Goal: Information Seeking & Learning: Learn about a topic

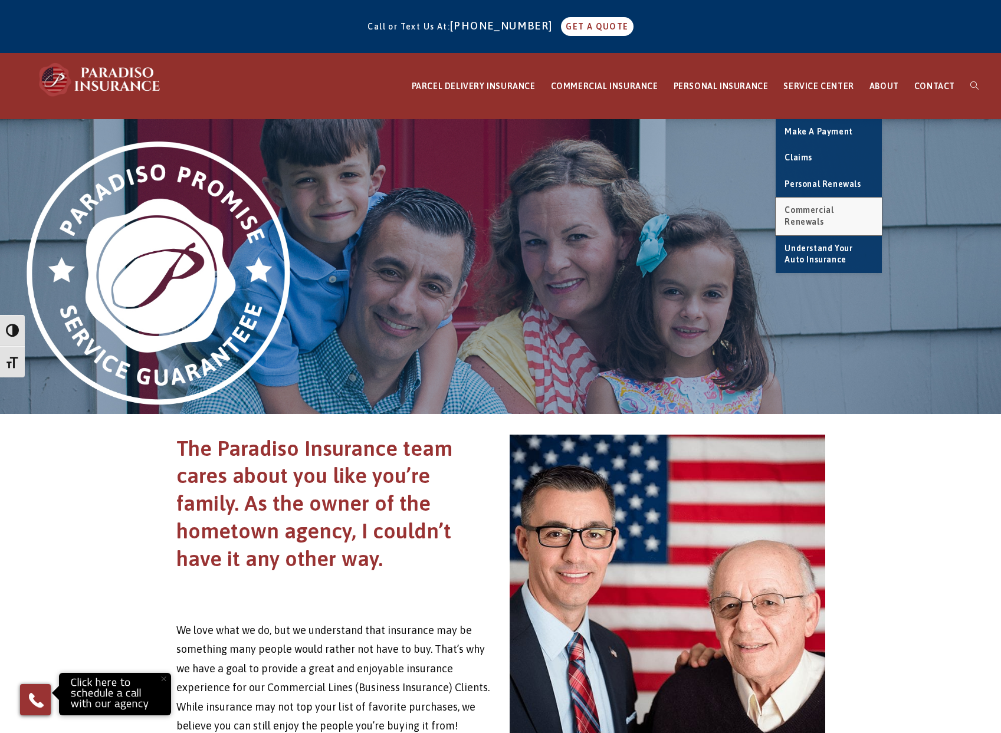
click at [823, 212] on span "Commercial Renewals" at bounding box center [809, 215] width 49 height 21
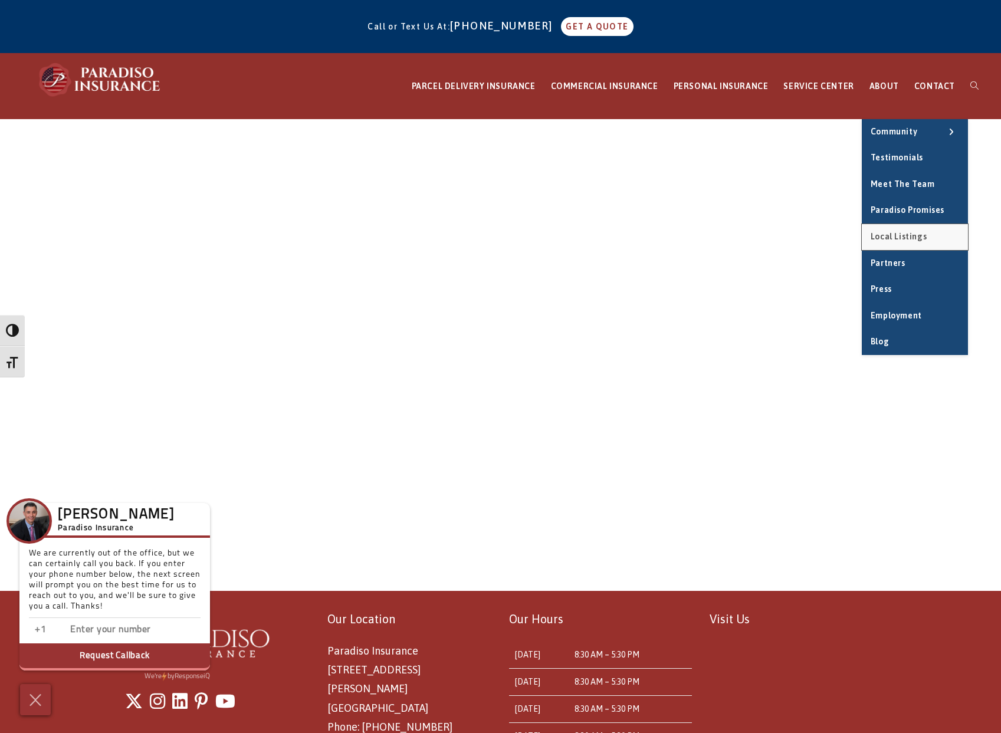
click at [896, 236] on span "Local Listings" at bounding box center [899, 236] width 56 height 9
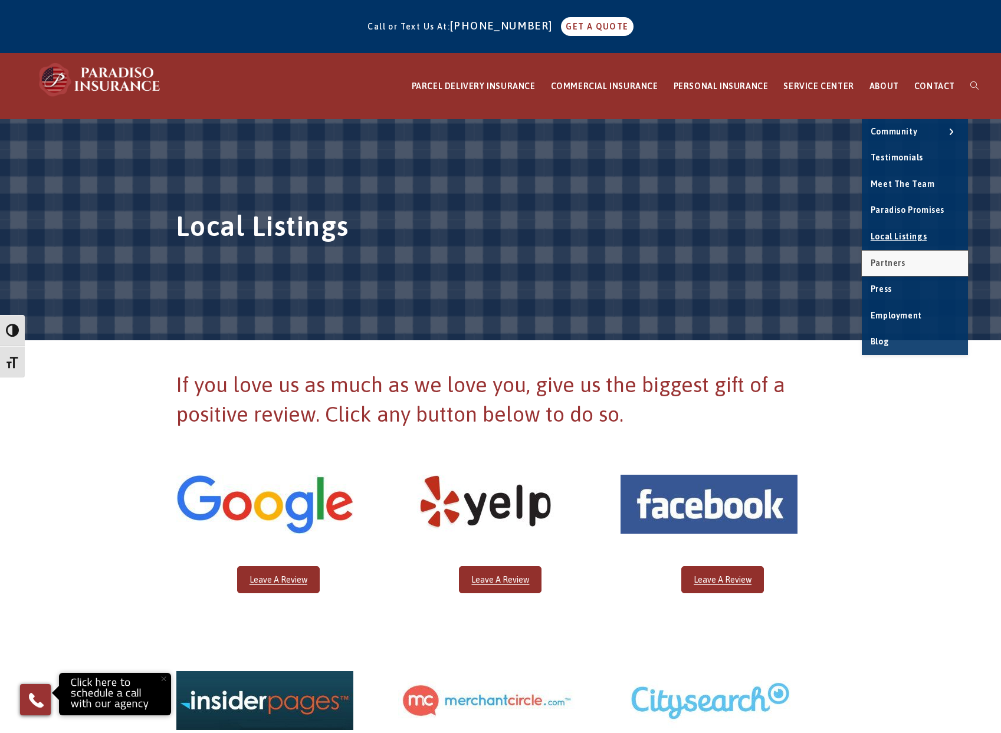
click at [883, 258] on span "Partners" at bounding box center [888, 262] width 35 height 9
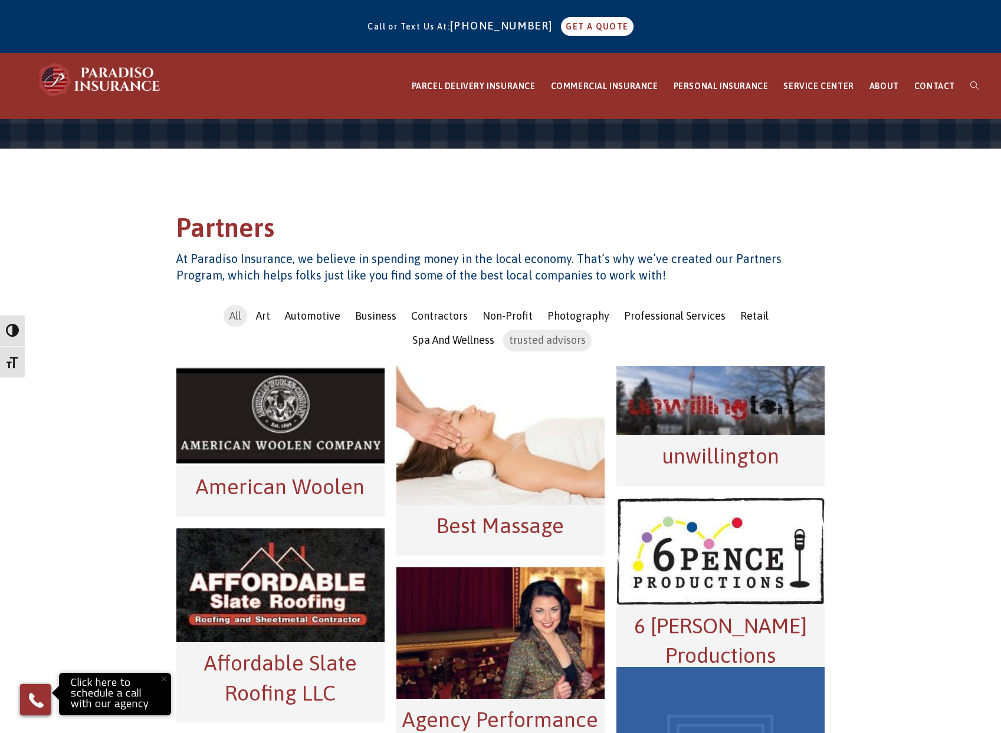
click at [509, 339] on span "trusted advisors" at bounding box center [547, 340] width 77 height 12
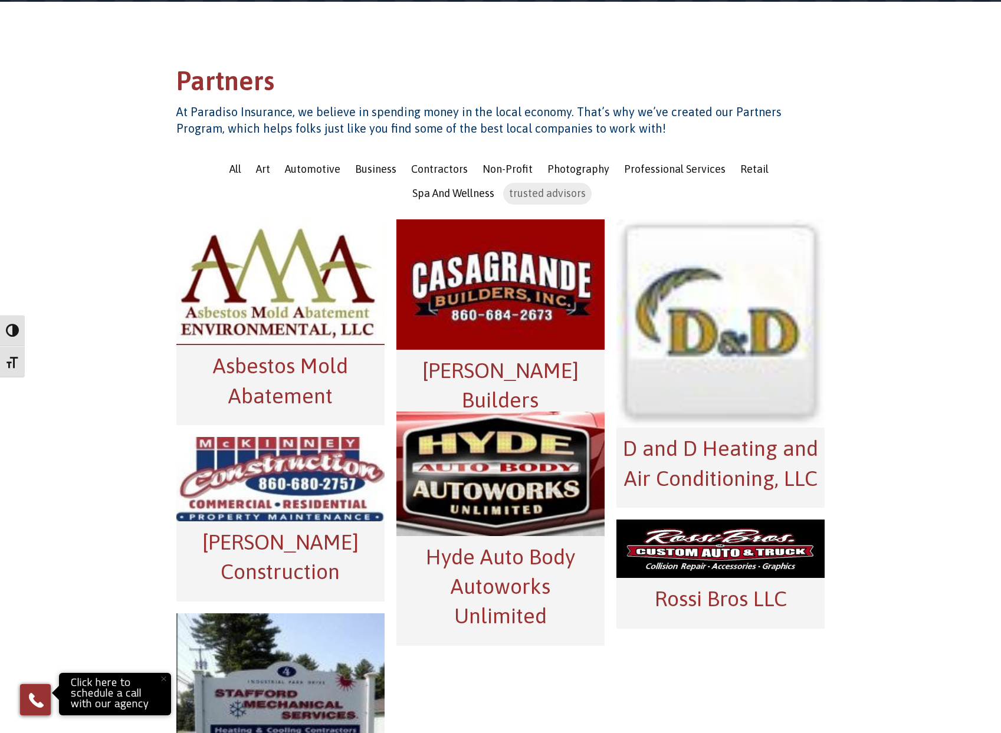
scroll to position [118, 0]
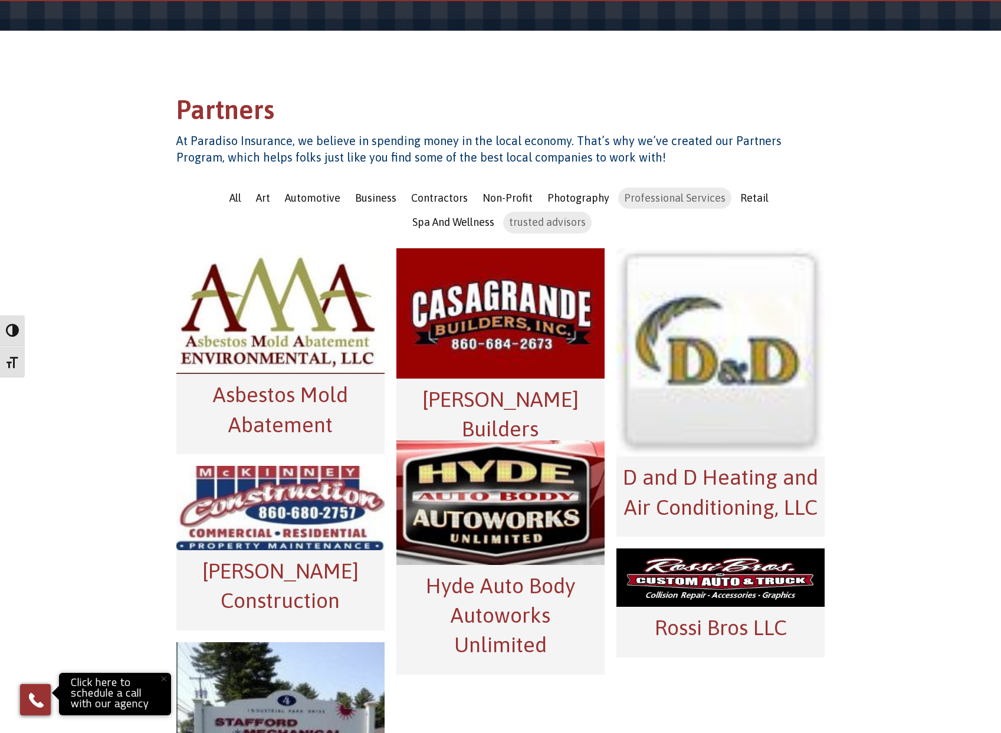
click at [655, 197] on span "Professional Services" at bounding box center [674, 198] width 101 height 12
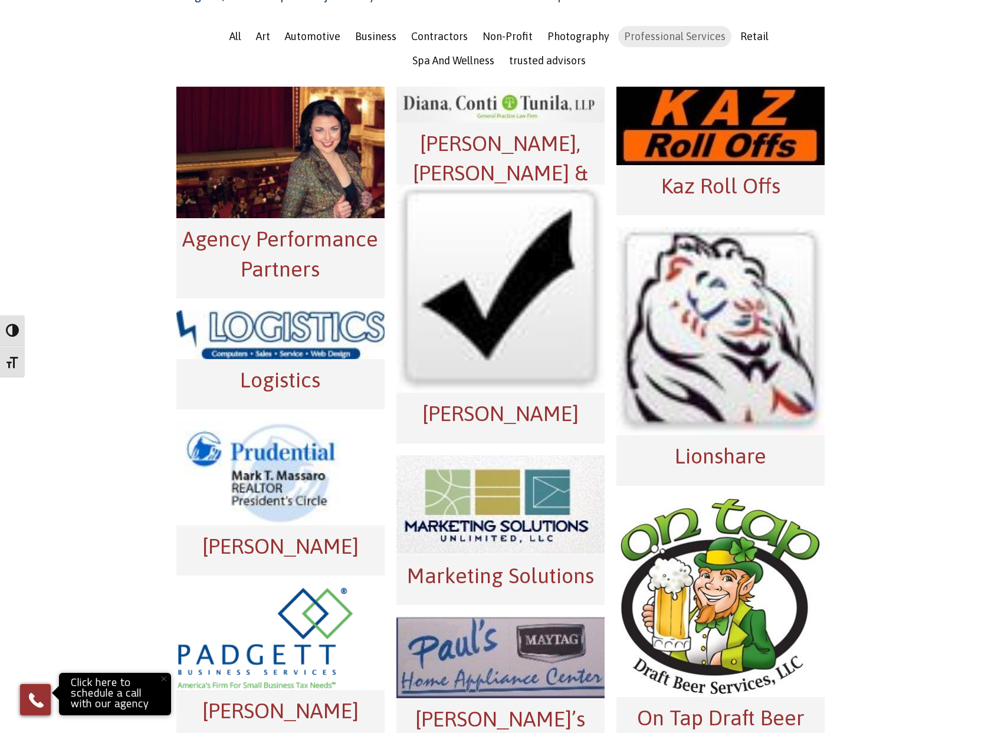
scroll to position [1593, 0]
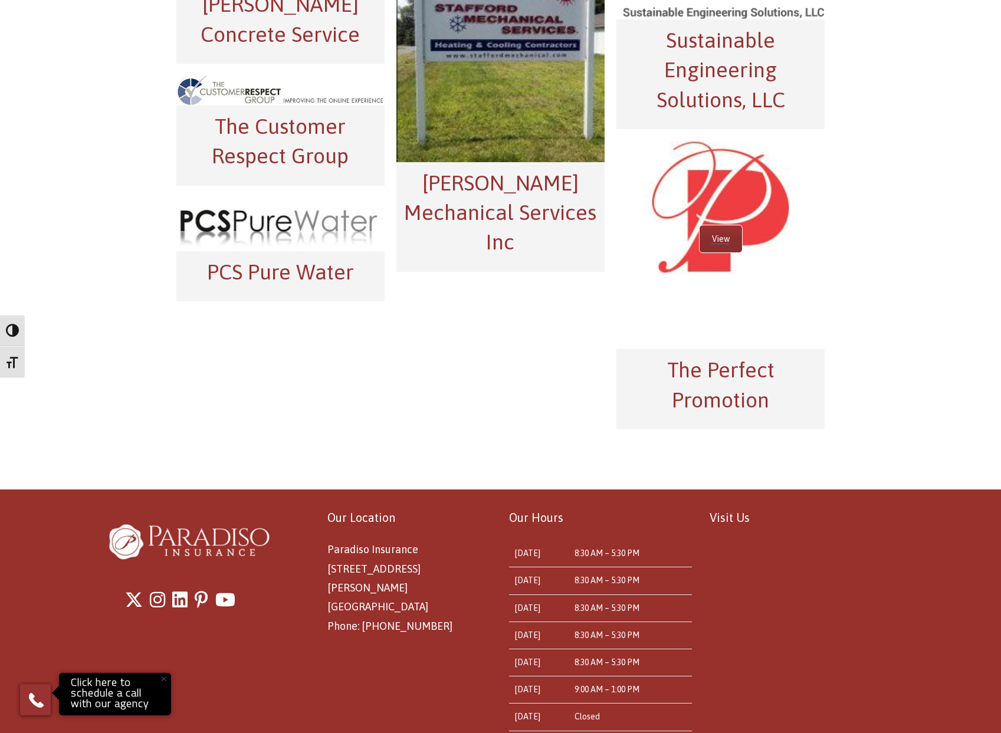
click at [725, 237] on link "View" at bounding box center [721, 238] width 42 height 27
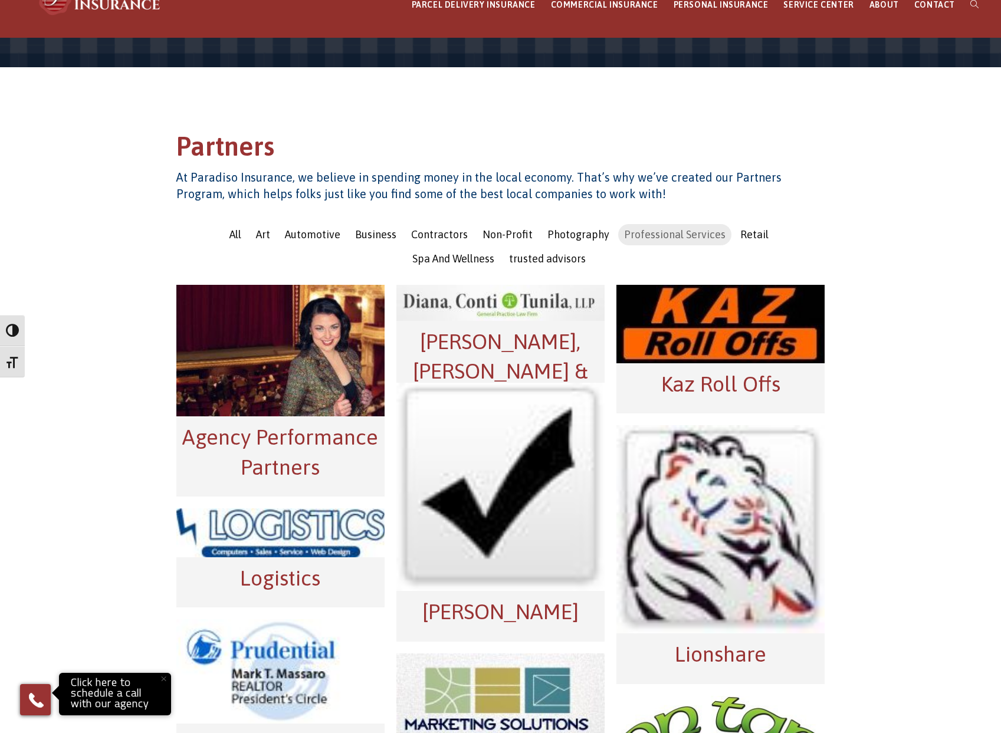
scroll to position [0, 0]
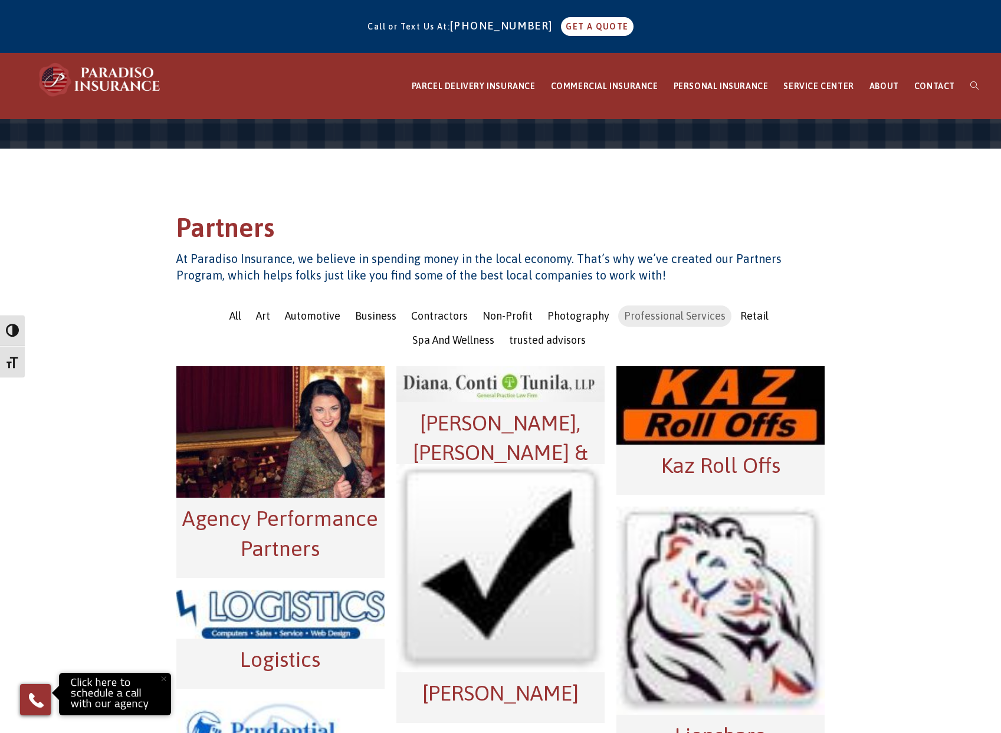
click at [595, 188] on div "Partners At Paradiso Insurance, we believe in spending money in the local econo…" at bounding box center [501, 237] width 667 height 119
